Goal: Task Accomplishment & Management: Use online tool/utility

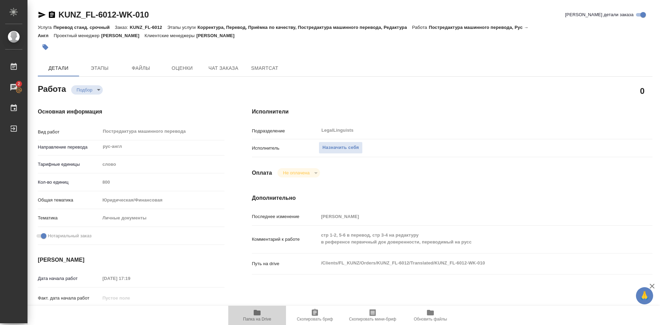
click at [259, 312] on icon "button" at bounding box center [257, 312] width 7 height 5
click at [316, 316] on icon "button" at bounding box center [315, 312] width 8 height 8
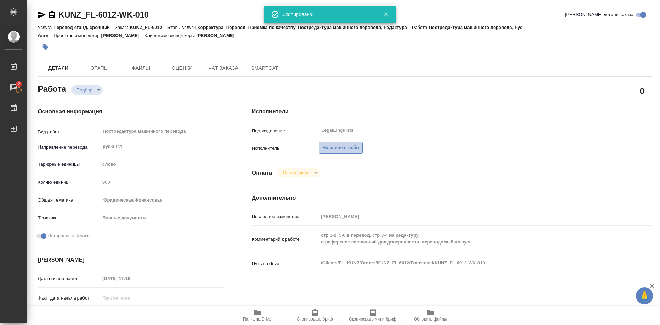
click at [347, 147] on span "Назначить себя" at bounding box center [340, 148] width 36 height 8
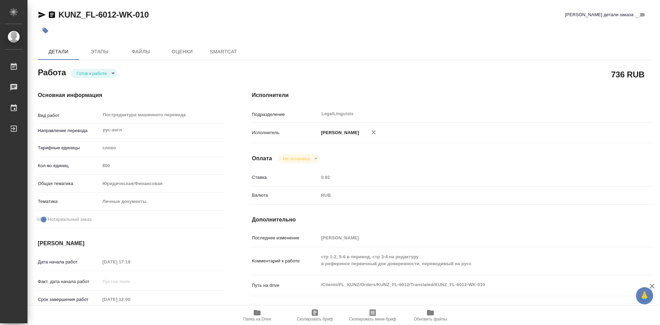
type textarea "x"
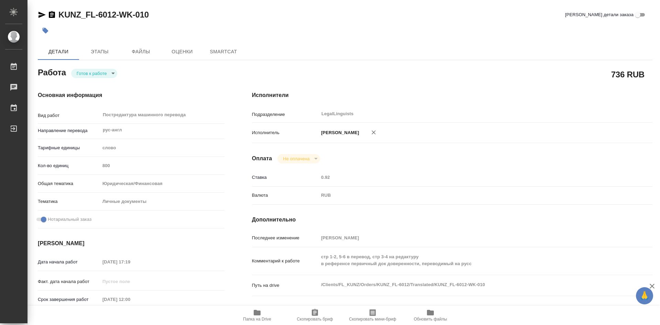
type textarea "x"
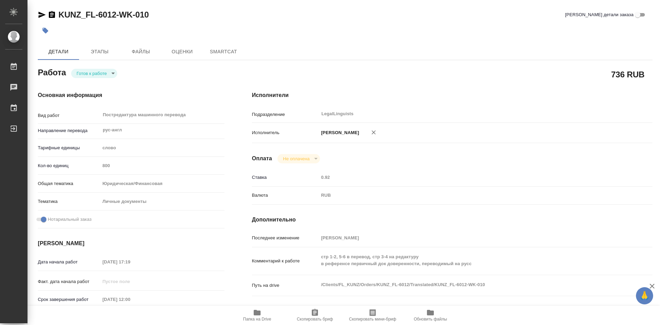
type textarea "x"
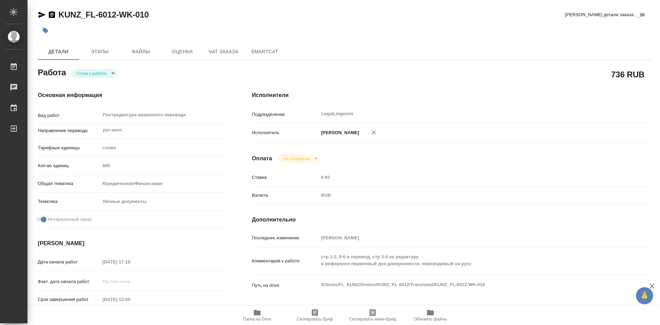
type textarea "x"
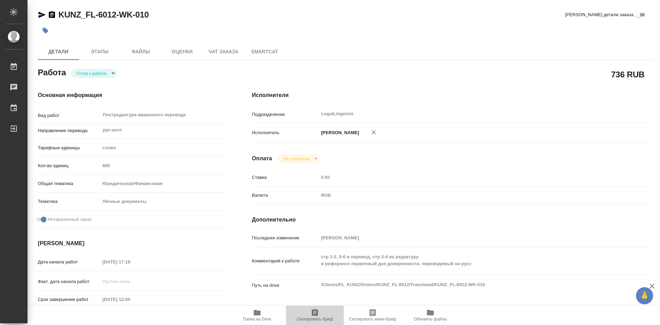
click at [314, 310] on icon "button" at bounding box center [315, 312] width 6 height 7
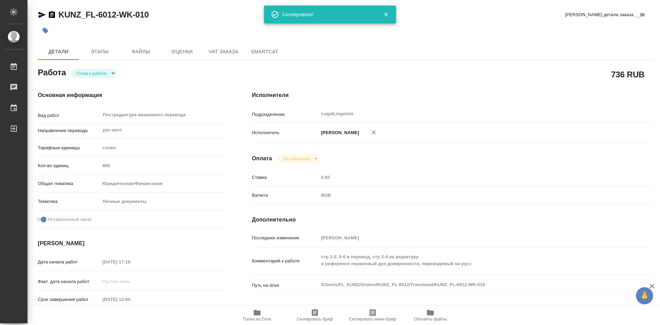
type textarea "x"
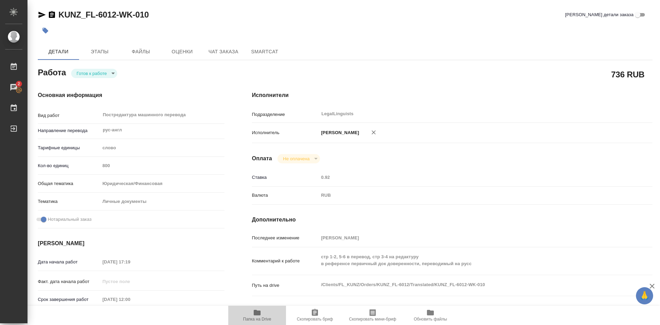
click at [259, 315] on icon "button" at bounding box center [257, 312] width 7 height 5
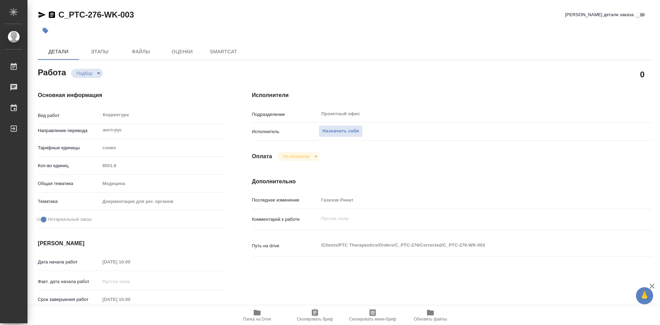
type textarea "x"
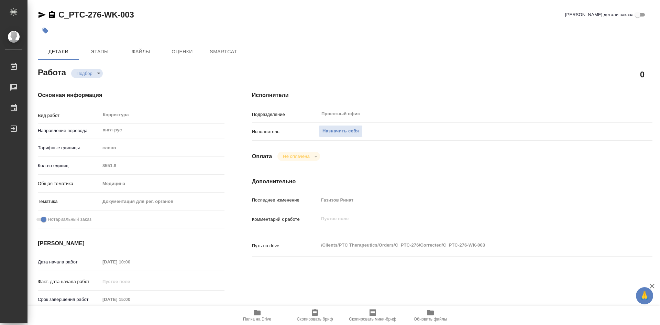
type textarea "x"
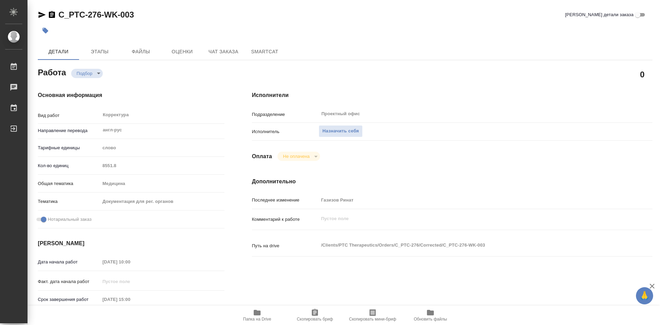
type textarea "x"
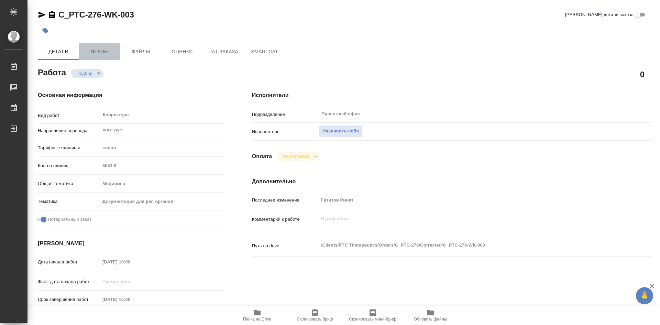
click at [103, 52] on span "Этапы" at bounding box center [99, 51] width 33 height 9
type textarea "x"
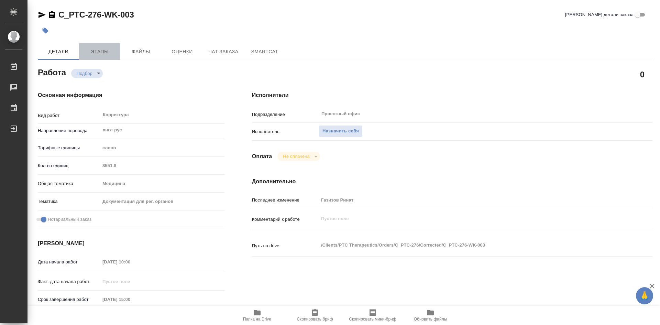
type textarea "x"
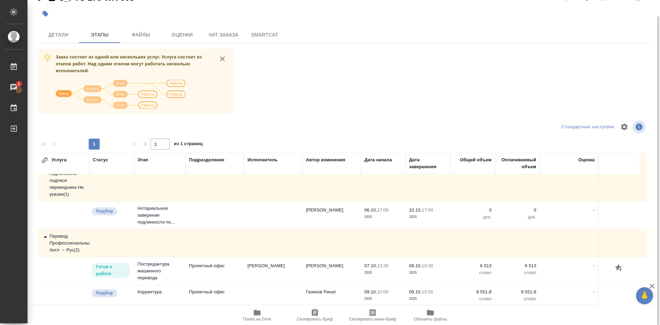
scroll to position [204, 0]
click at [55, 33] on span "Детали" at bounding box center [58, 35] width 33 height 9
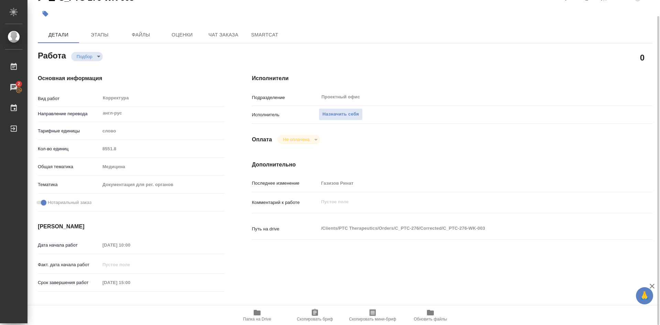
type textarea "x"
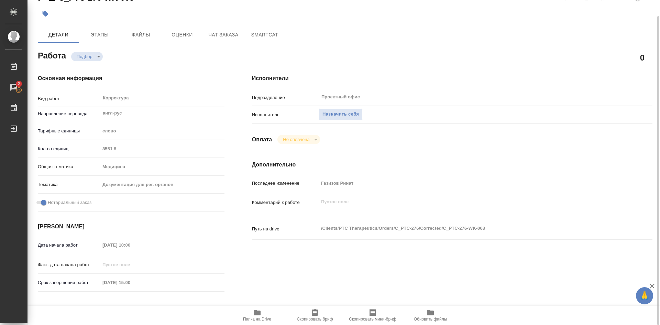
click at [260, 315] on icon "button" at bounding box center [257, 312] width 8 height 8
type textarea "x"
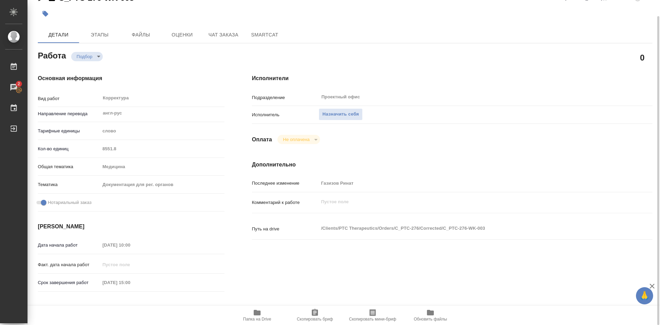
type textarea "x"
click at [260, 315] on icon "button" at bounding box center [257, 312] width 8 height 8
